Goal: Information Seeking & Learning: Learn about a topic

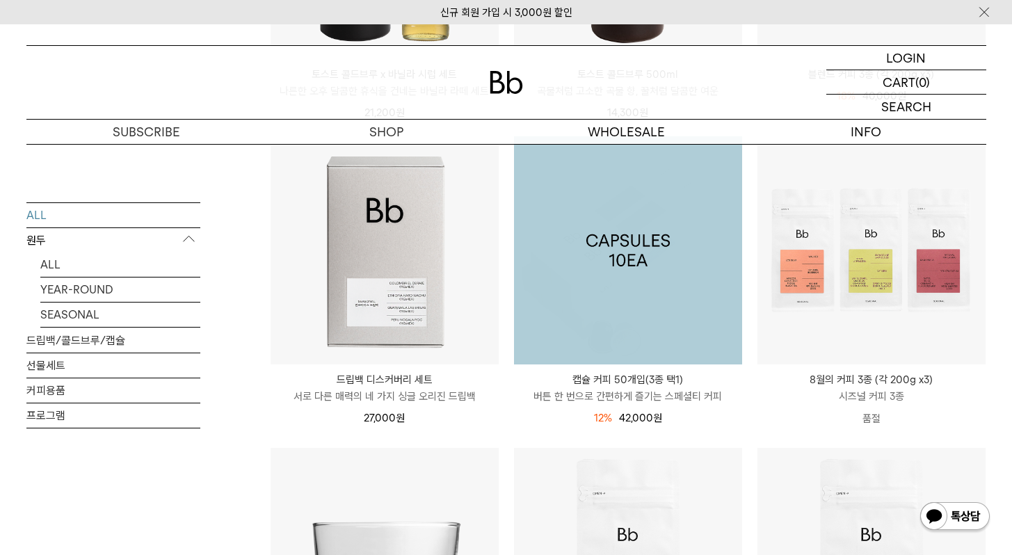
scroll to position [515, 0]
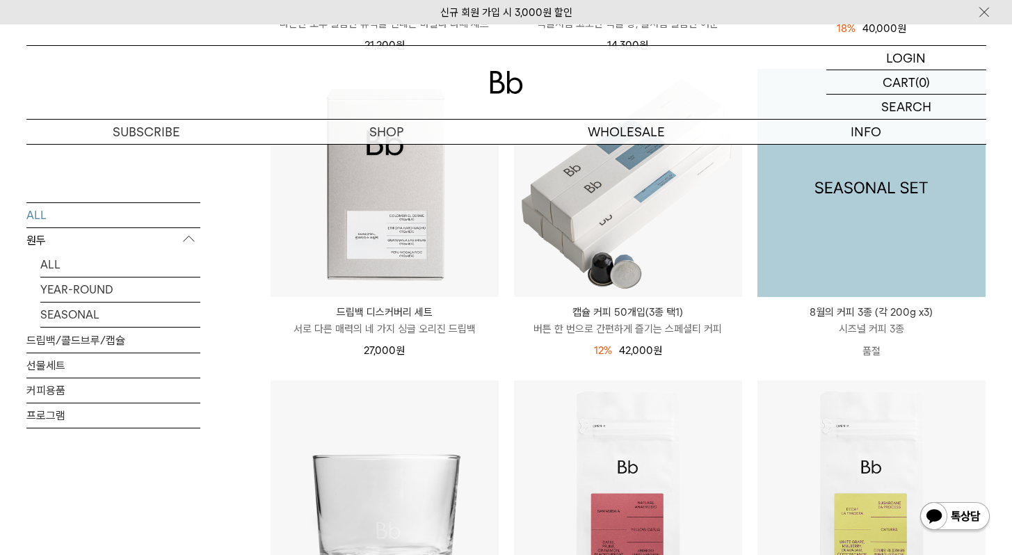
click at [816, 277] on img at bounding box center [871, 183] width 228 height 228
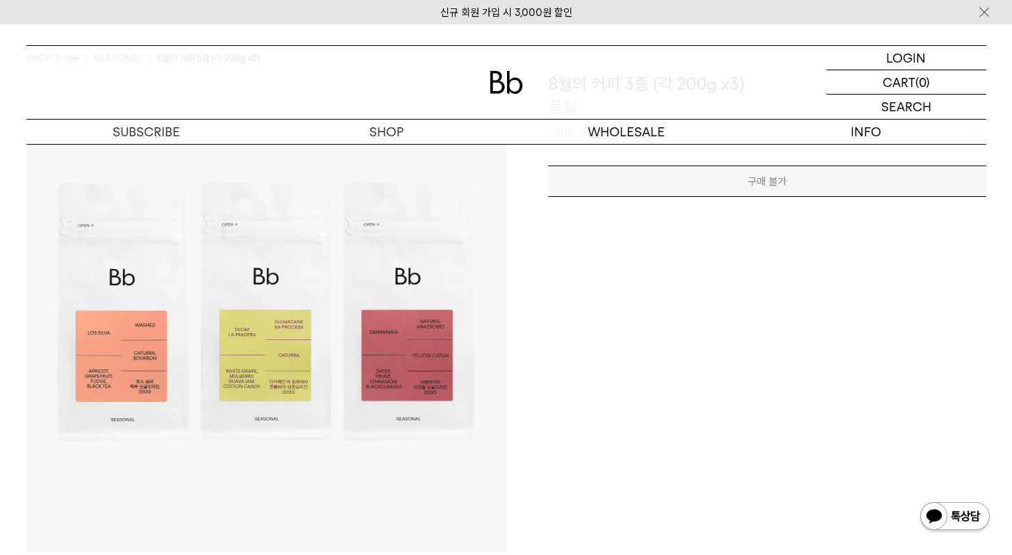
scroll to position [100, 0]
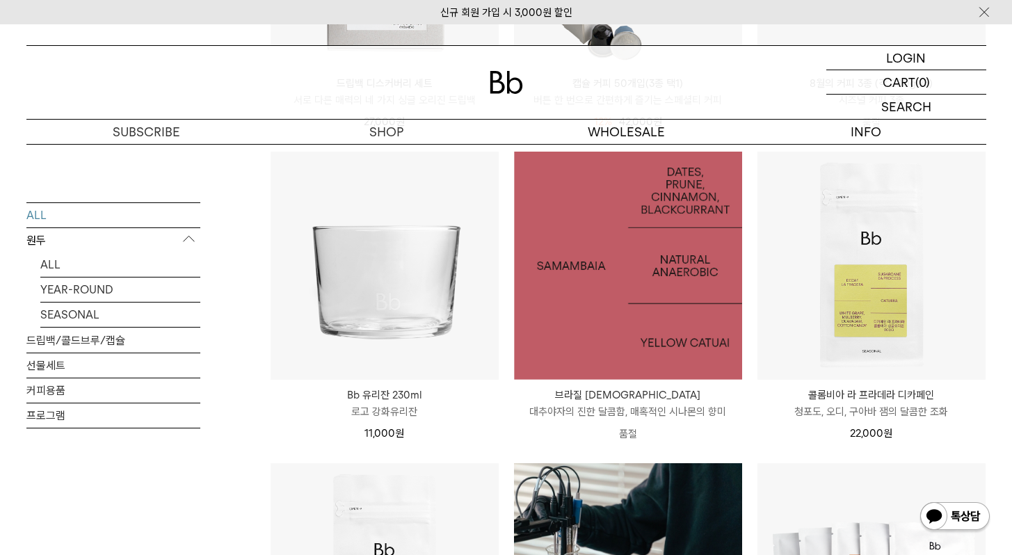
scroll to position [749, 0]
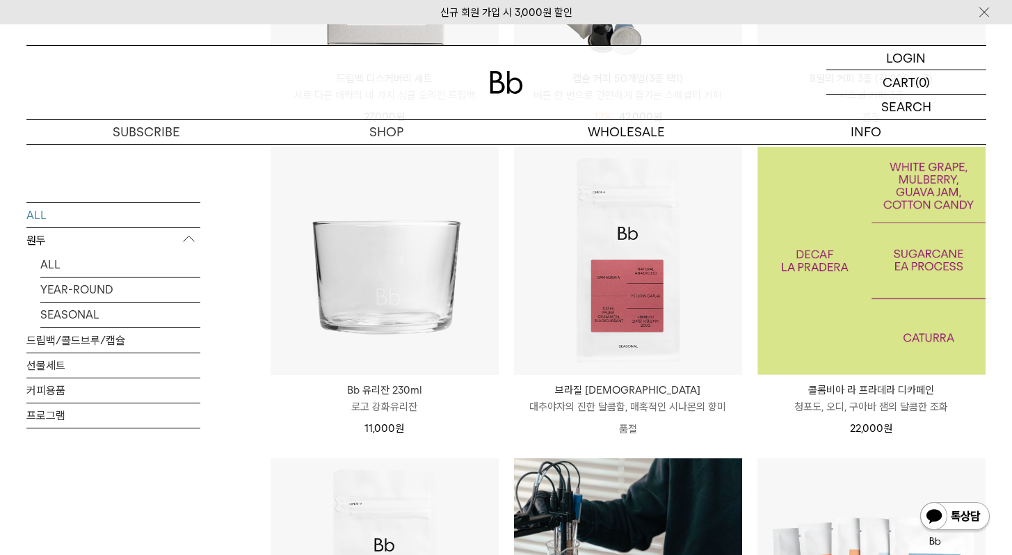
click at [797, 325] on img at bounding box center [871, 261] width 228 height 228
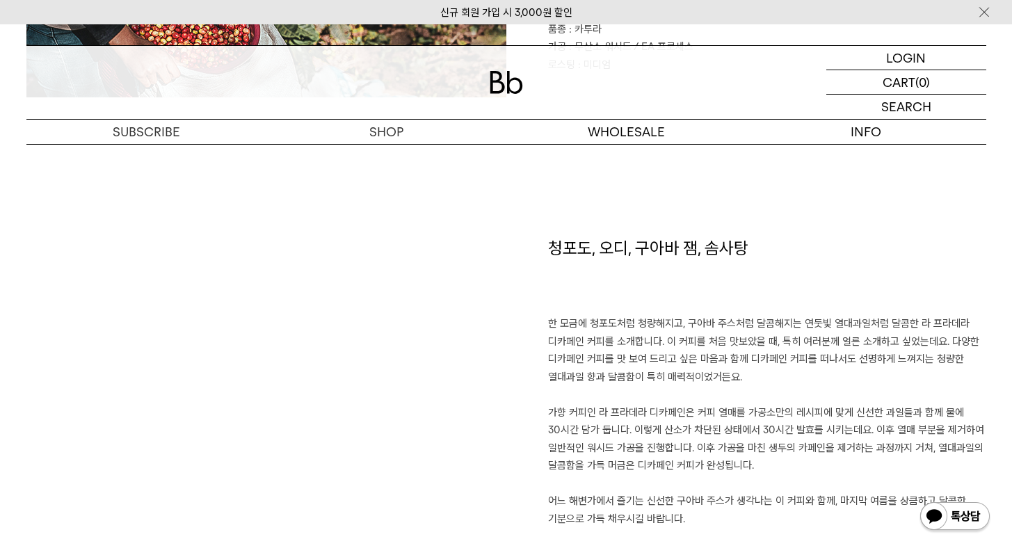
scroll to position [998, 0]
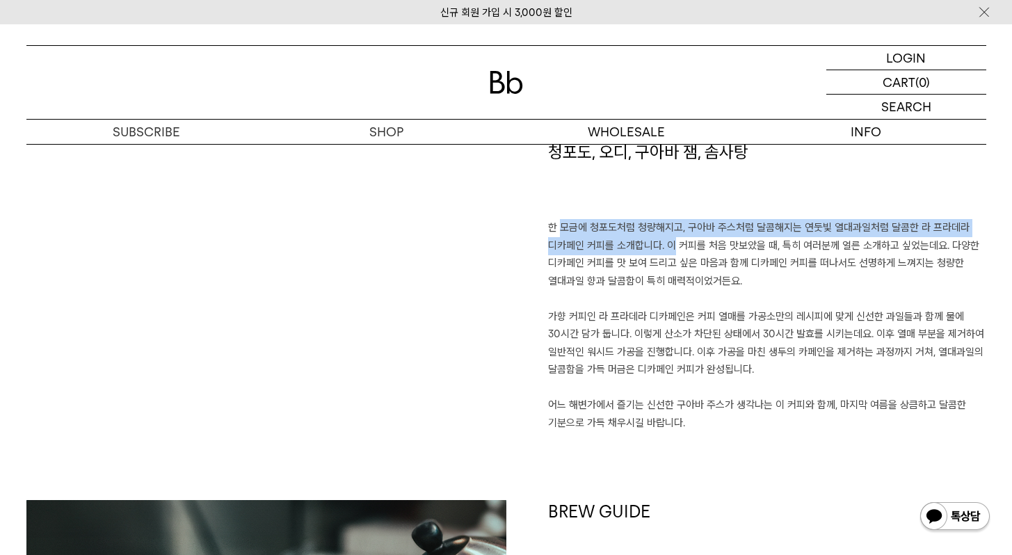
drag, startPoint x: 542, startPoint y: 223, endPoint x: 663, endPoint y: 251, distance: 124.8
click at [663, 250] on div "청포도, 오디, 구아바 잼, 솜사탕 한 모금에 청포도처럼 청량해지고, 구아바 주스처럼 달콤해지는 연둣빛 열대과일처럼 달콤한 라 프라데라 디카페…" at bounding box center [746, 320] width 480 height 360
copy p "한 모금에 청포도처럼 청량해지고, 구아바 주스처럼 달콤해지는 연둣빛 열대과일처럼 달콤한 라 프라데라 디카페인 커피를 소개합니다."
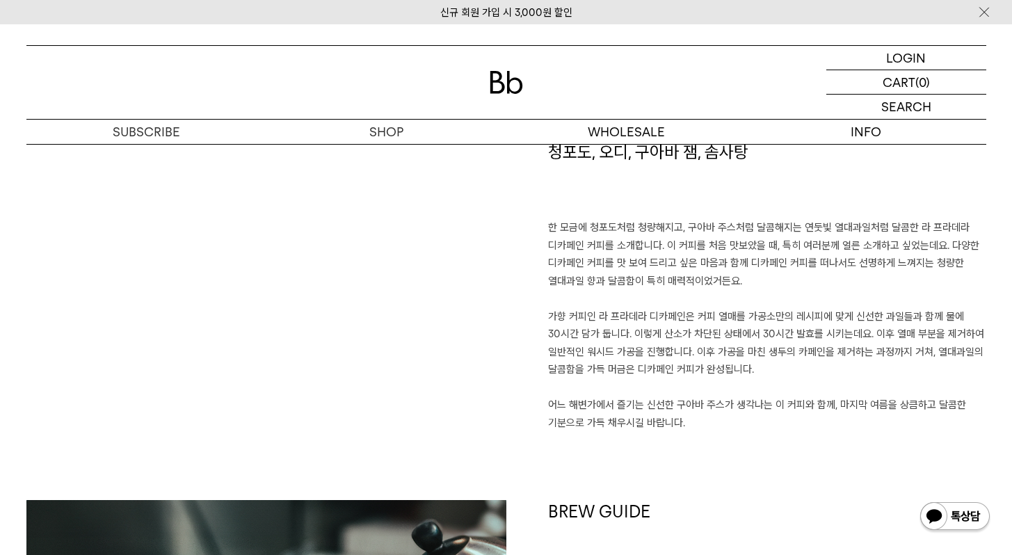
click at [615, 298] on p "한 모금에 청포도처럼 청량해지고, 구아바 주스처럼 달콤해지는 연둣빛 열대과일처럼 달콤한 라 프라데라 디카페인 커피를 소개합니다. 이 커피를 처…" at bounding box center [767, 325] width 438 height 213
click at [569, 229] on p "한 모금에 청포도처럼 청량해지고, 구아바 주스처럼 달콤해지는 연둣빛 열대과일처럼 달콤한 라 프라데라 디카페인 커피를 소개합니다. 이 커피를 처…" at bounding box center [767, 325] width 438 height 213
drag, startPoint x: 541, startPoint y: 216, endPoint x: 757, endPoint y: 434, distance: 306.4
click at [757, 434] on div "청포도, 오디, 구아바 잼, 솜사탕 한 모금에 청포도처럼 청량해지고, 구아바 주스처럼 달콤해지는 연둣빛 열대과일처럼 달콤한 라 프라데라 디카페…" at bounding box center [746, 320] width 480 height 360
copy div "청포도, 오디, 구아바 잼, 솜사탕 한 모금에 청포도처럼 청량해지고, 구아바 주스처럼 달콤해지는 연둣빛 열대과일처럼 달콤한 라 프라데라 디카페…"
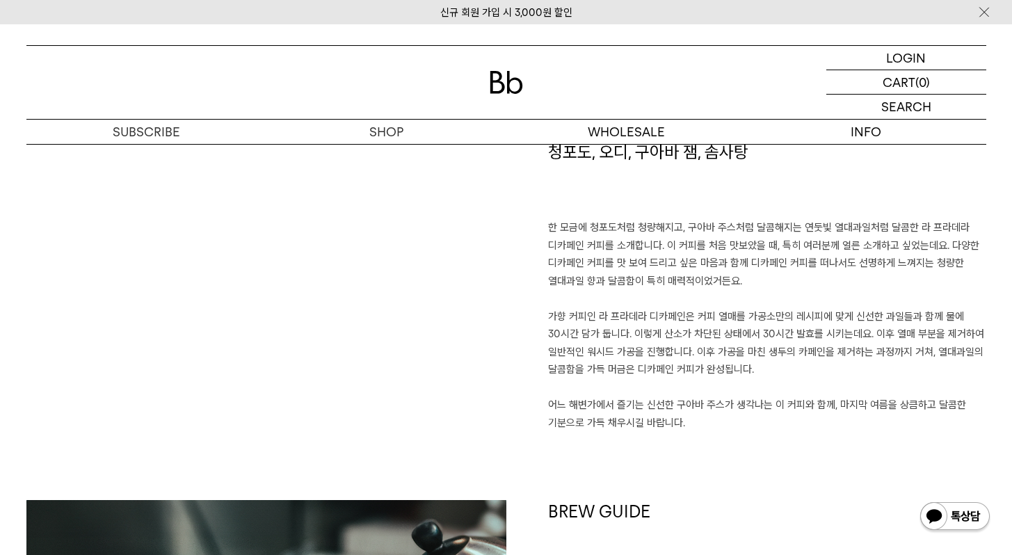
click at [724, 401] on p "한 모금에 청포도처럼 청량해지고, 구아바 주스처럼 달콤해지는 연둣빛 열대과일처럼 달콤한 라 프라데라 디카페인 커피를 소개합니다. 이 커피를 처…" at bounding box center [767, 325] width 438 height 213
drag, startPoint x: 728, startPoint y: 419, endPoint x: 510, endPoint y: 223, distance: 293.5
click at [510, 223] on div "청포도, 오디, 구아바 잼, 솜사탕 한 모금에 청포도처럼 청량해지고, 구아바 주스처럼 달콤해지는 연둣빛 열대과일처럼 달콤한 라 프라데라 디카페…" at bounding box center [746, 320] width 480 height 360
copy p "한 모금에 청포도처럼 청량해지고, 구아바 주스처럼 달콤해지는 연둣빛 열대과일처럼 달콤한 라 프라데라 디카페인 커피를 소개합니다. 이 커피를 처…"
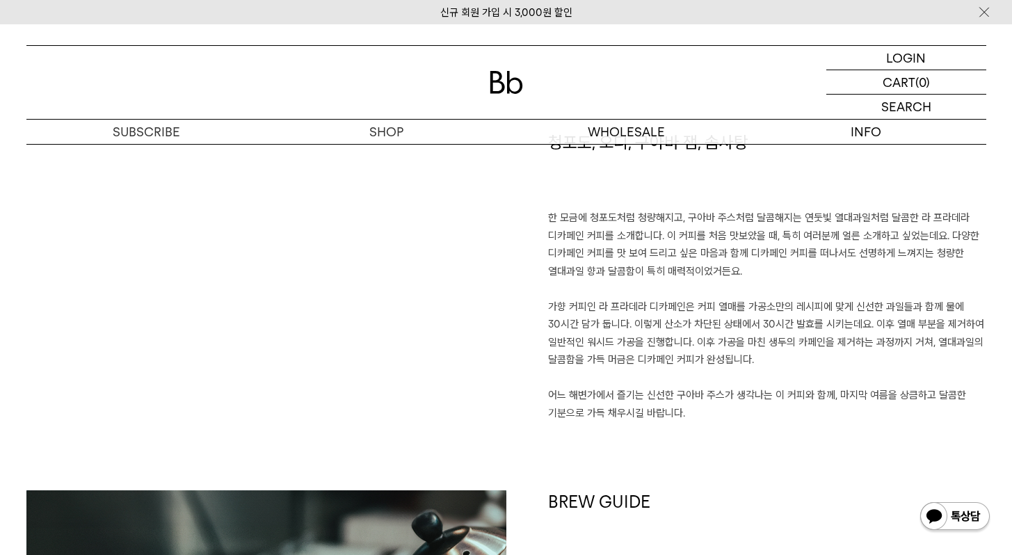
scroll to position [1084, 0]
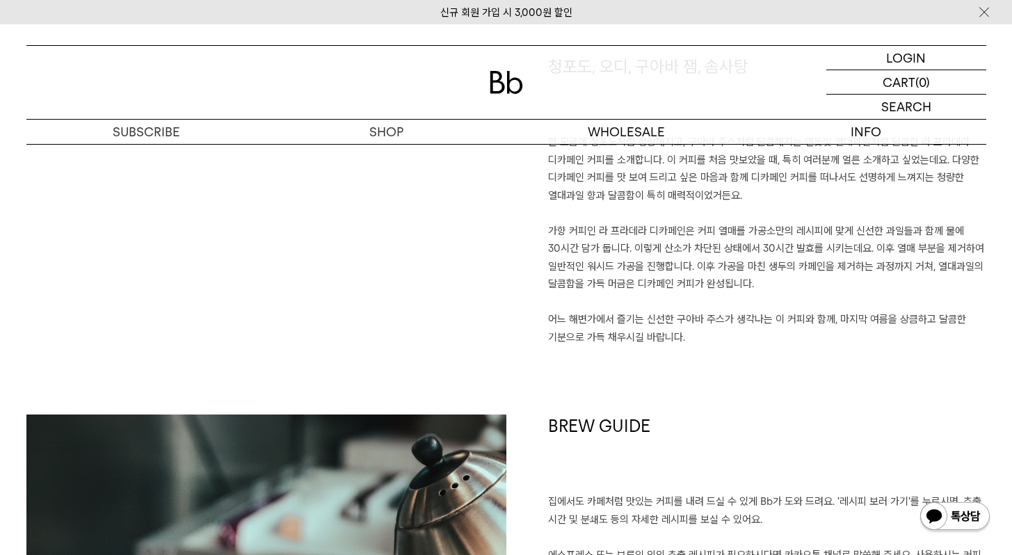
click at [629, 423] on h1 "BREW GUIDE" at bounding box center [767, 453] width 438 height 79
